Goal: Transaction & Acquisition: Purchase product/service

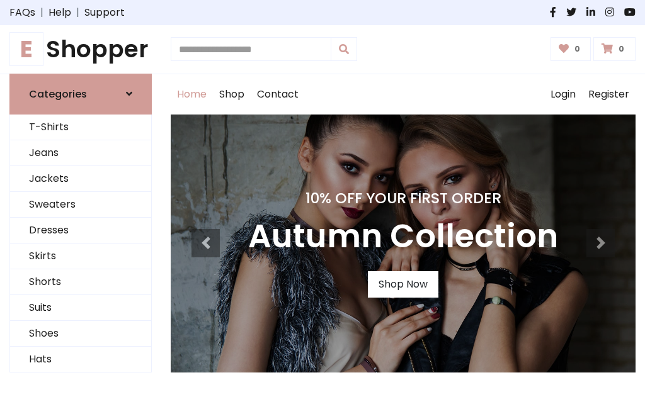
click at [323, 207] on h4 "10% Off Your First Order" at bounding box center [403, 199] width 310 height 18
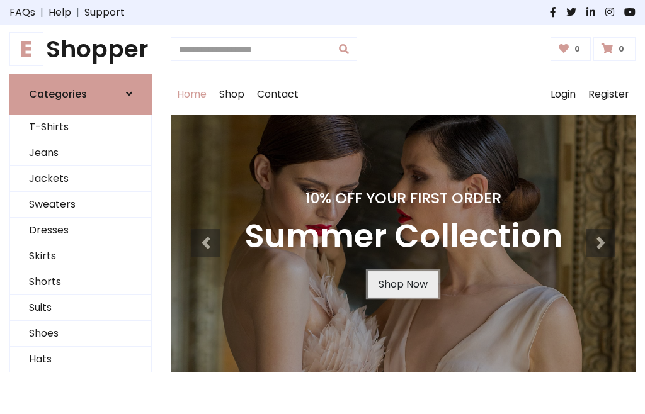
click at [403, 284] on link "Shop Now" at bounding box center [403, 284] width 71 height 26
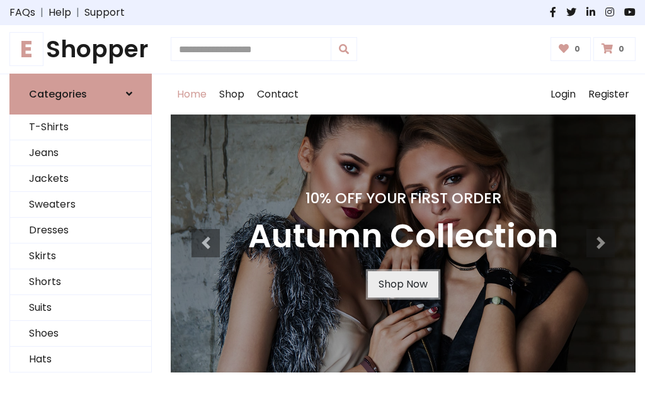
click at [403, 284] on link "Shop Now" at bounding box center [403, 284] width 71 height 26
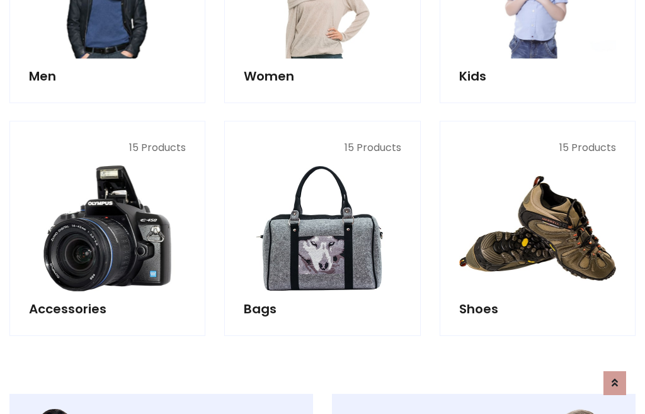
scroll to position [1256, 0]
